Goal: Information Seeking & Learning: Find specific fact

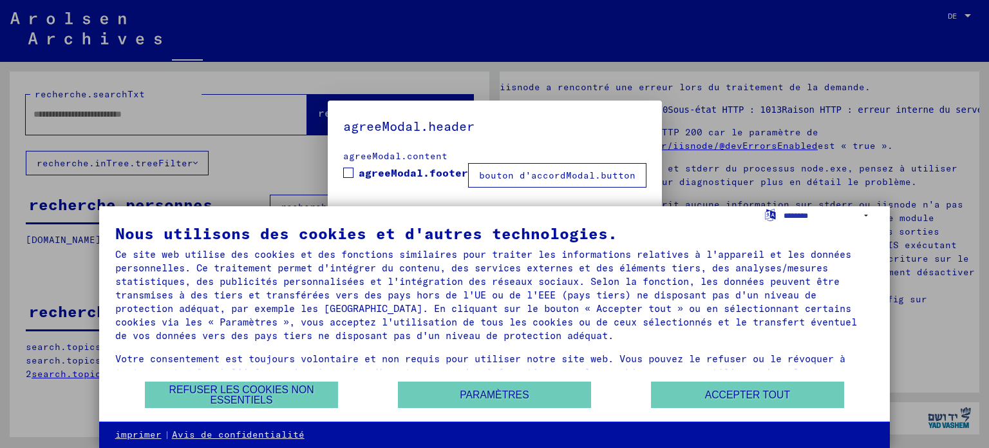
click at [354, 171] on span at bounding box center [348, 172] width 10 height 10
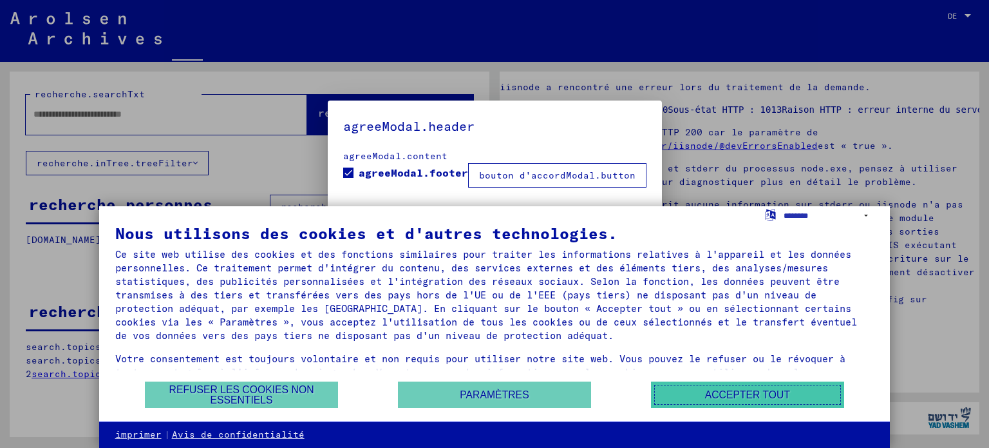
click at [744, 397] on font "Accepter tout" at bounding box center [747, 394] width 85 height 11
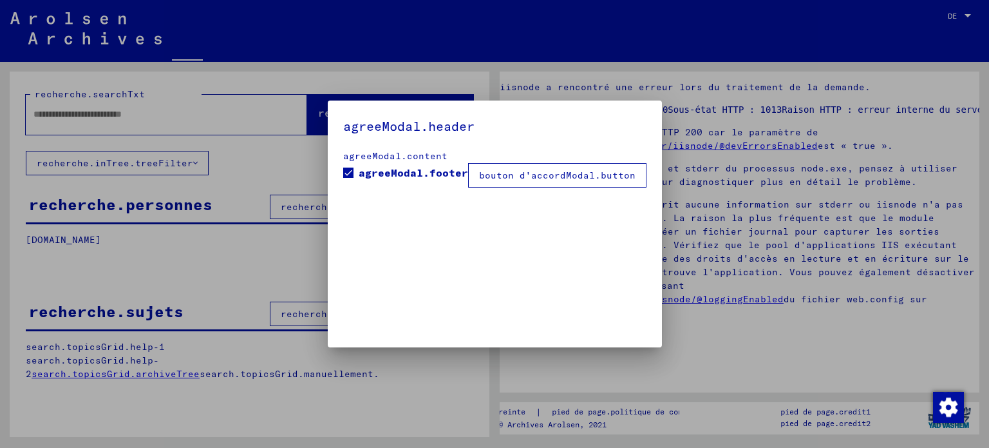
click at [505, 181] on font "bouton d'accordModal.button" at bounding box center [557, 175] width 156 height 12
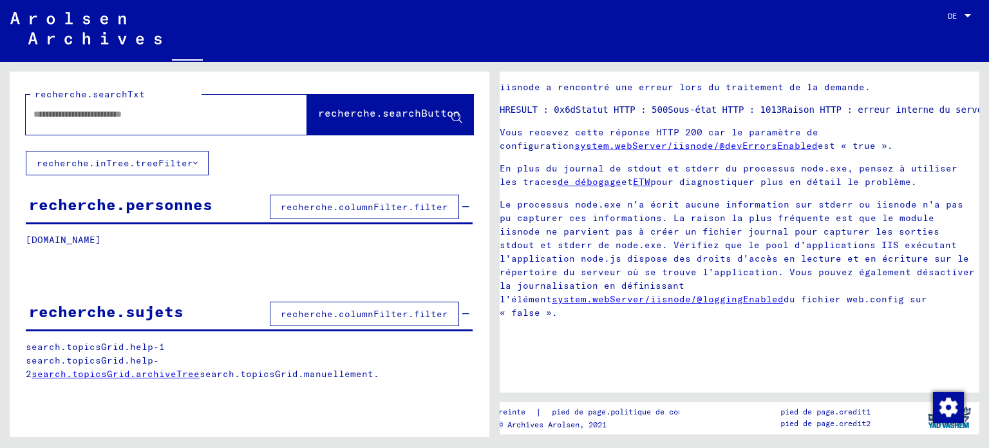
click at [136, 117] on input "text" at bounding box center [154, 115] width 243 height 14
type input "*"
click at [100, 234] on font "[DOMAIN_NAME]" at bounding box center [63, 240] width 75 height 12
click at [158, 207] on font "recherche.personnes" at bounding box center [121, 203] width 184 height 19
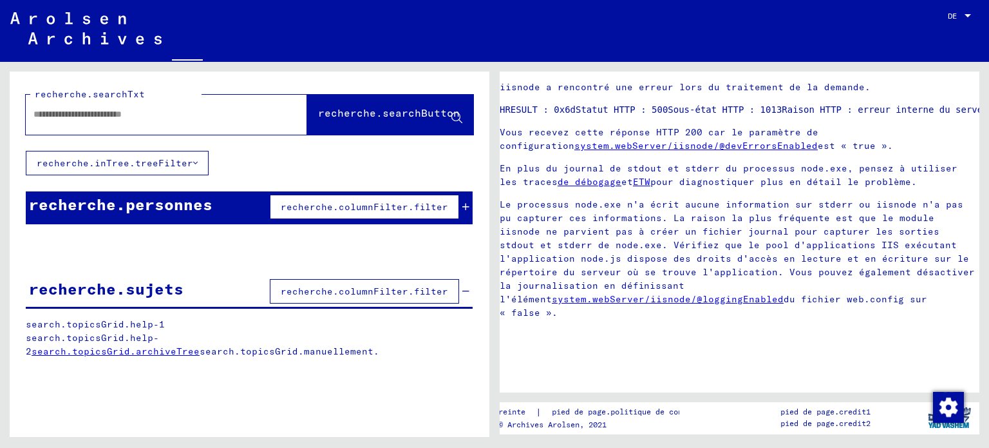
click at [296, 208] on font "recherche.columnFilter.filter" at bounding box center [364, 207] width 167 height 12
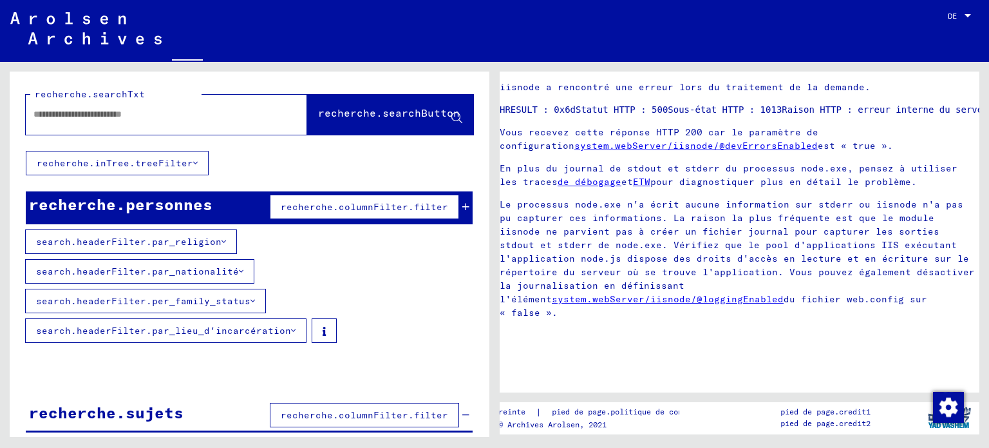
click at [219, 295] on font "search.headerFilter.per_family_status" at bounding box center [143, 301] width 214 height 12
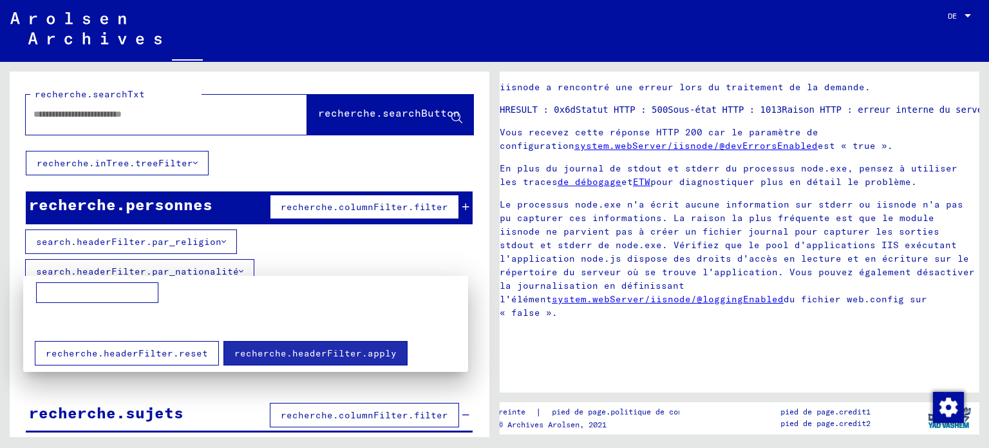
click at [295, 239] on div at bounding box center [494, 224] width 989 height 448
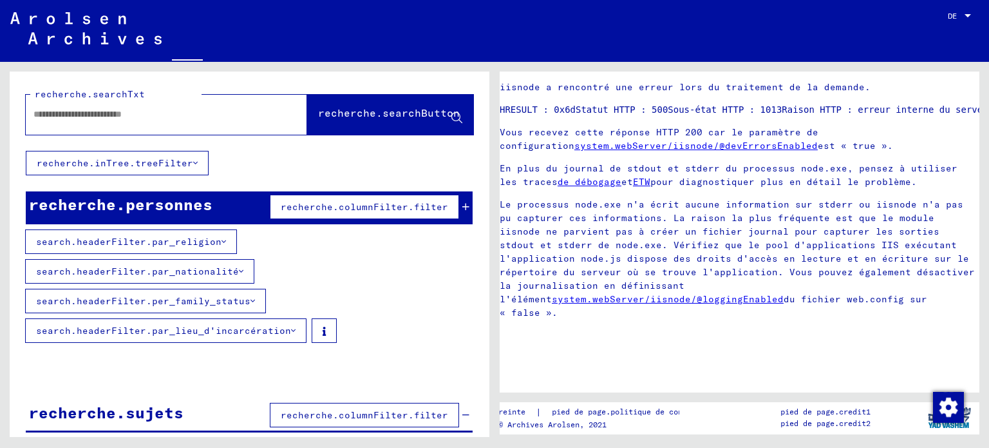
click at [321, 207] on font "recherche.columnFilter.filter" at bounding box center [364, 207] width 167 height 12
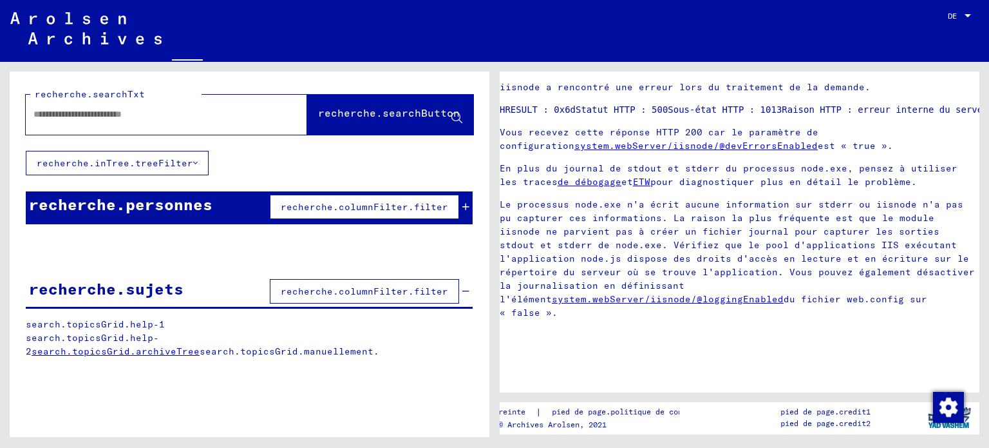
click at [320, 211] on font "recherche.columnFilter.filter" at bounding box center [364, 207] width 167 height 12
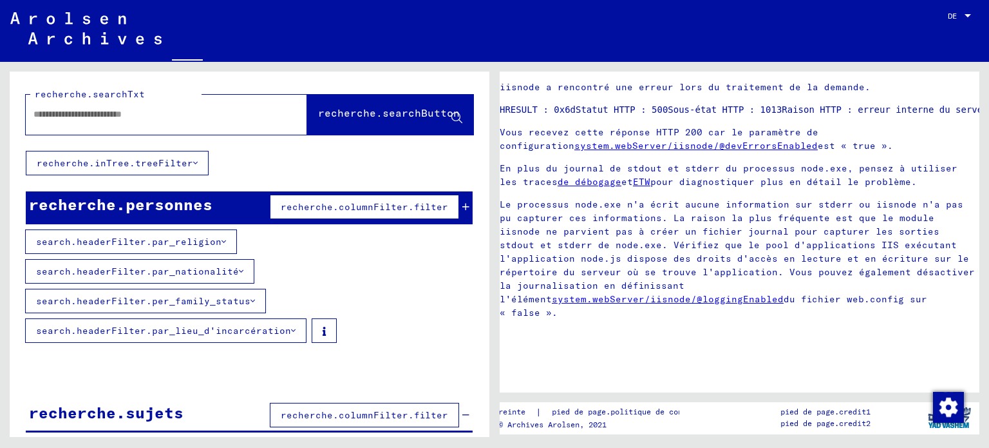
click at [239, 265] on font "search.headerFilter.par_nationalité" at bounding box center [137, 271] width 203 height 12
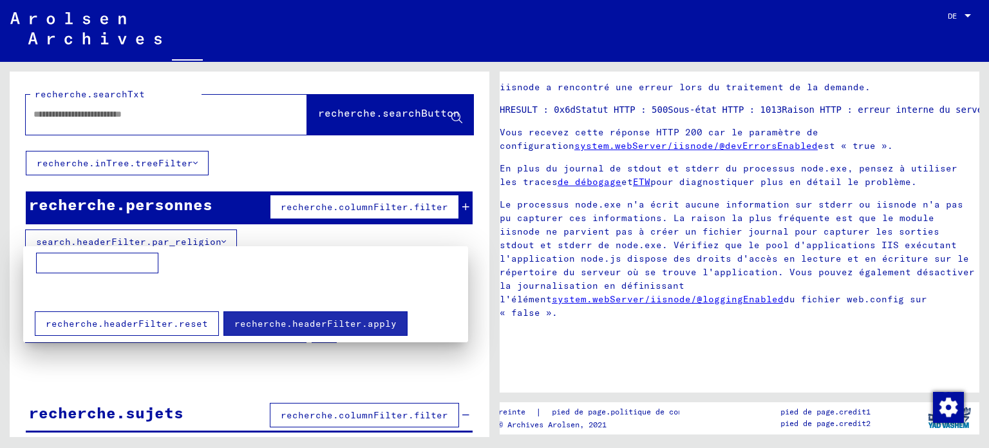
click at [111, 256] on input at bounding box center [97, 262] width 122 height 21
type input "**********"
click at [263, 330] on button "recherche.headerFilter.apply" at bounding box center [315, 323] width 184 height 24
